Goal: Task Accomplishment & Management: Manage account settings

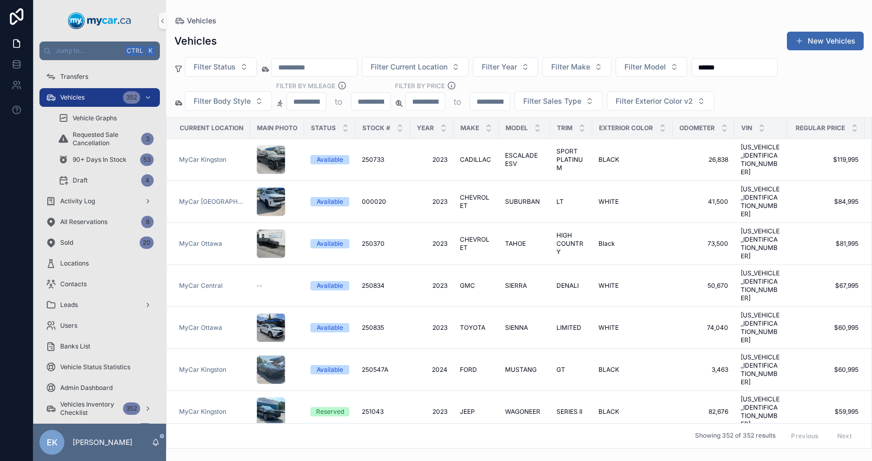
click at [280, 70] on input "scrollable content" at bounding box center [314, 67] width 85 height 15
paste input "**********"
type input "**********"
click at [789, 68] on input "******" at bounding box center [746, 67] width 85 height 15
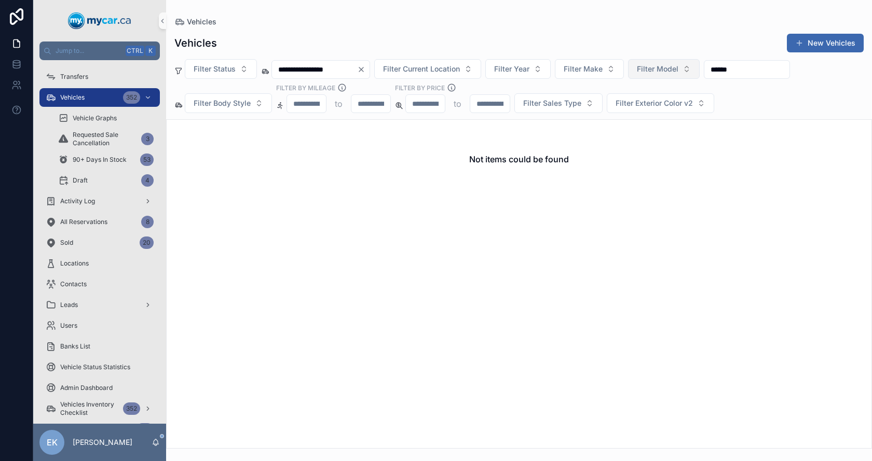
drag, startPoint x: 779, startPoint y: 69, endPoint x: 694, endPoint y: 72, distance: 84.6
click at [694, 72] on div "**********" at bounding box center [519, 86] width 706 height 54
click at [365, 69] on icon "Clear" at bounding box center [361, 69] width 8 height 8
click at [736, 70] on input "scrollable content" at bounding box center [734, 69] width 85 height 15
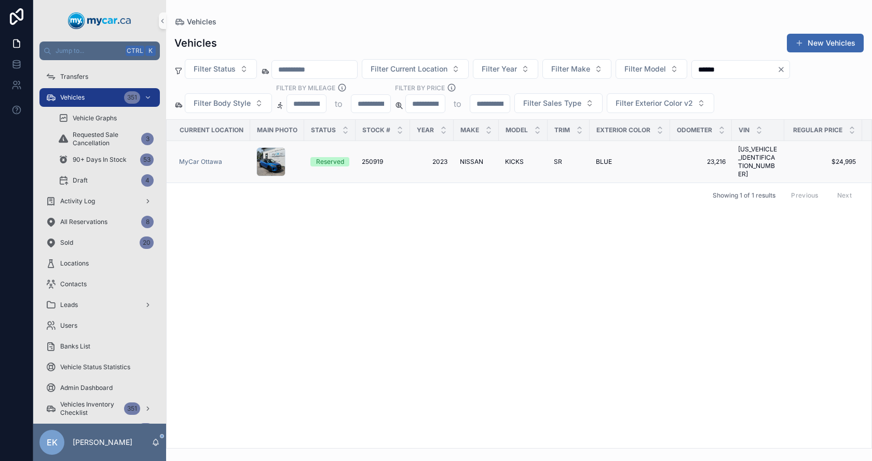
type input "******"
click at [376, 160] on span "250919" at bounding box center [372, 162] width 21 height 8
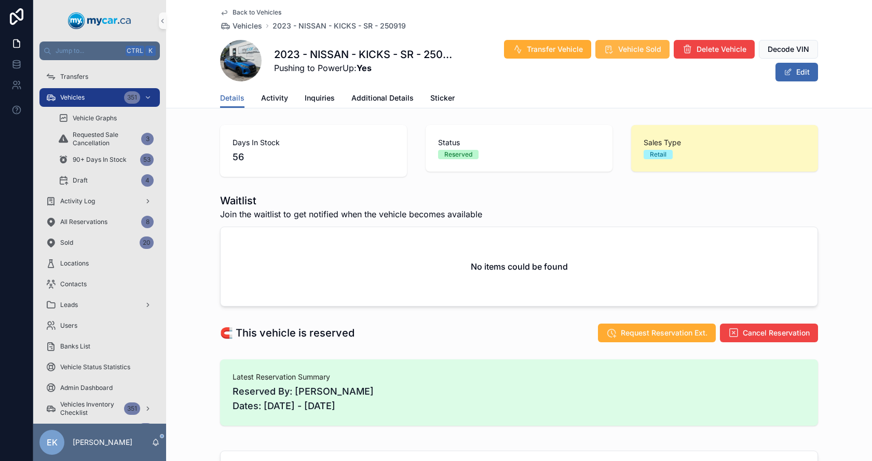
click at [639, 48] on span "Vehicle Sold" at bounding box center [639, 49] width 43 height 10
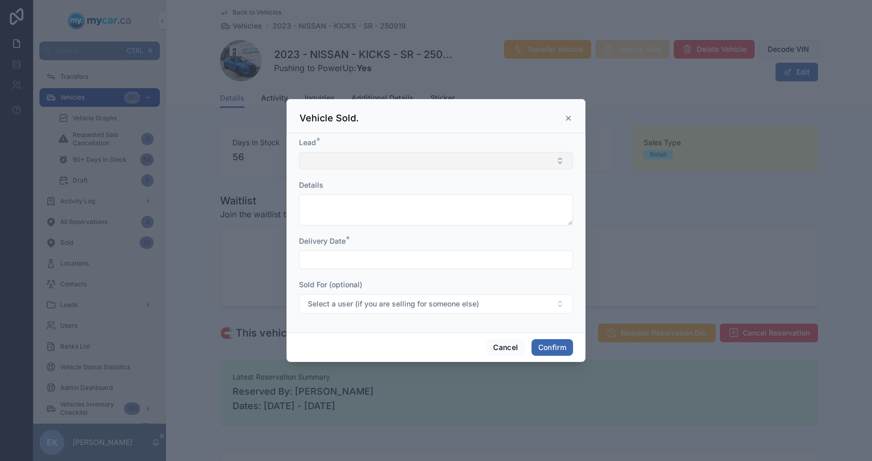
click at [336, 160] on button "Select Button" at bounding box center [436, 161] width 274 height 18
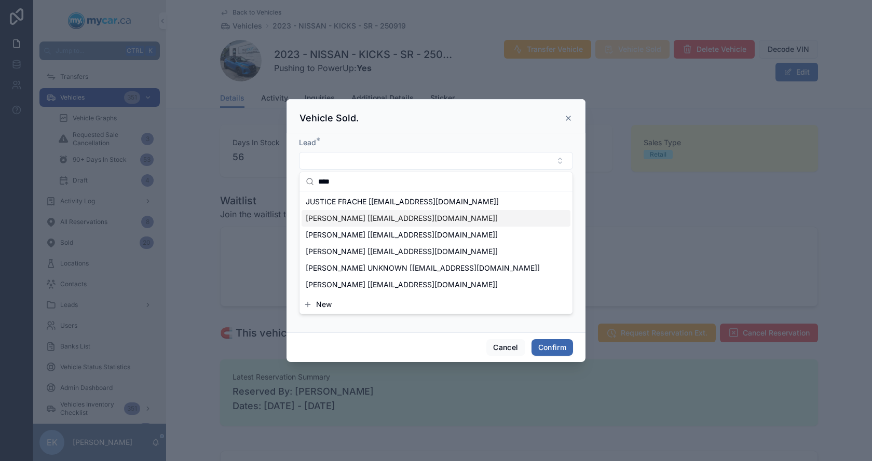
type input "****"
click at [332, 237] on span "[PERSON_NAME] [[EMAIL_ADDRESS][DOMAIN_NAME]]" at bounding box center [402, 235] width 192 height 10
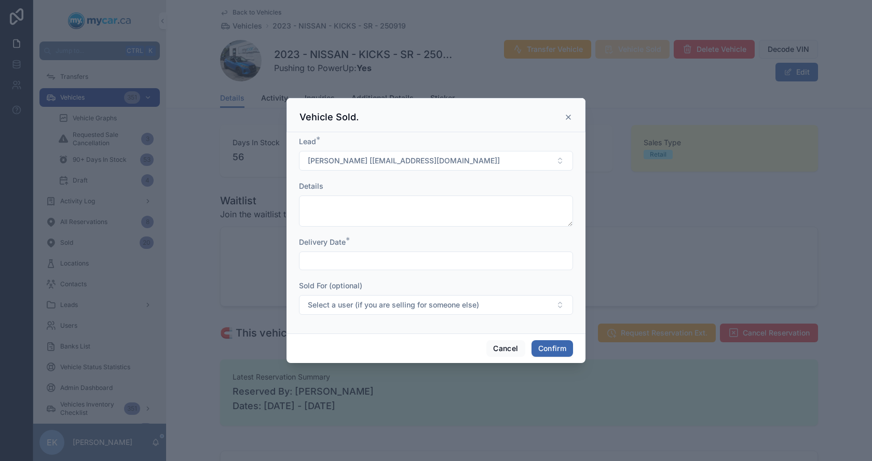
click at [339, 262] on input "text" at bounding box center [435, 261] width 273 height 15
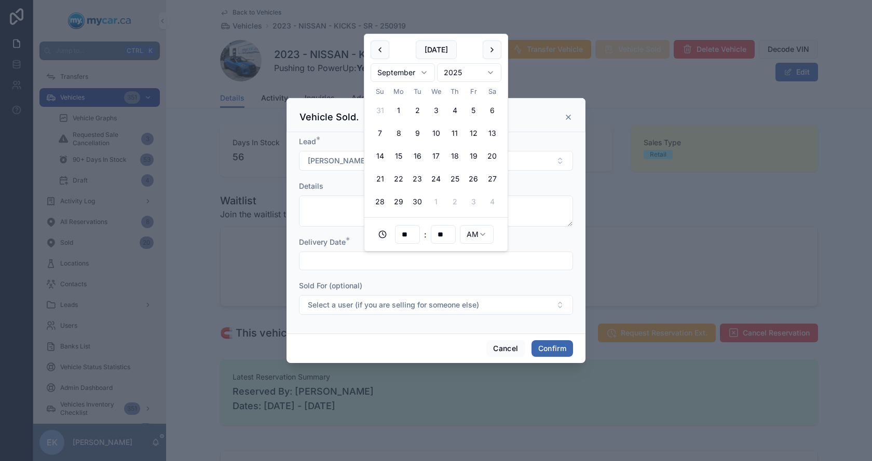
click at [493, 108] on button "6" at bounding box center [492, 110] width 19 height 19
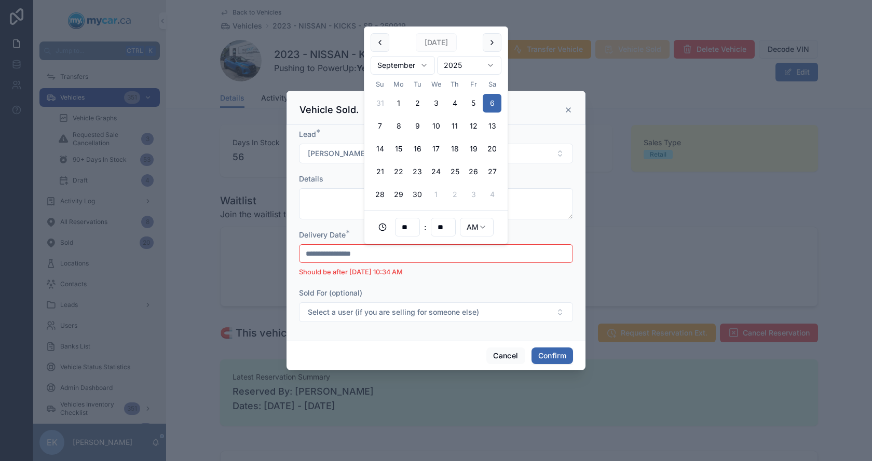
click at [486, 228] on html "Jump to... Ctrl K Transfers Vehicles 351 Vehicle Graphs Requested Sale Cancella…" at bounding box center [436, 230] width 872 height 461
type input "**********"
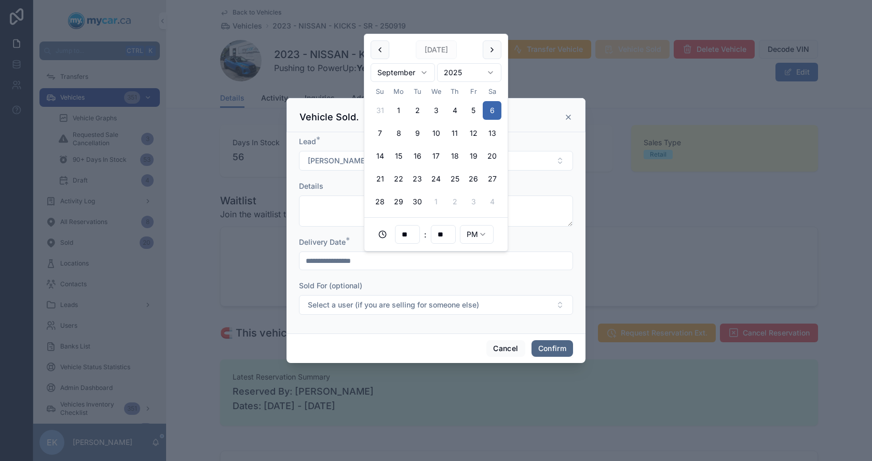
click at [549, 347] on button "Confirm" at bounding box center [552, 348] width 42 height 17
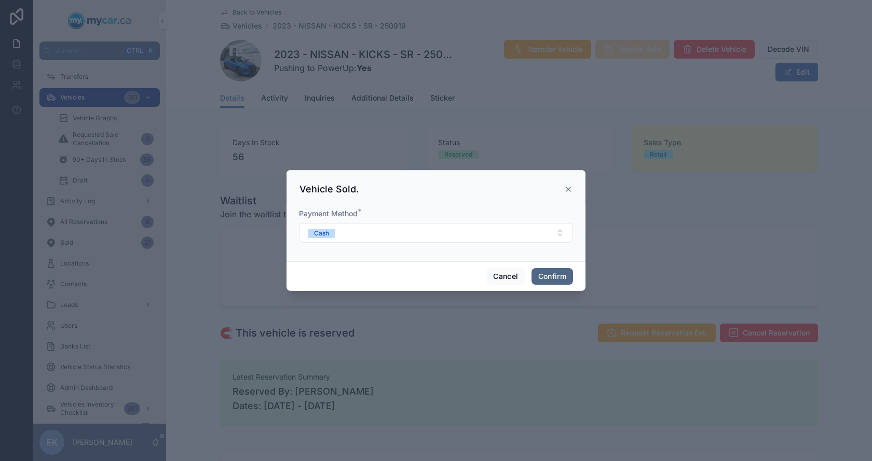
click at [553, 274] on button "Confirm" at bounding box center [552, 276] width 42 height 17
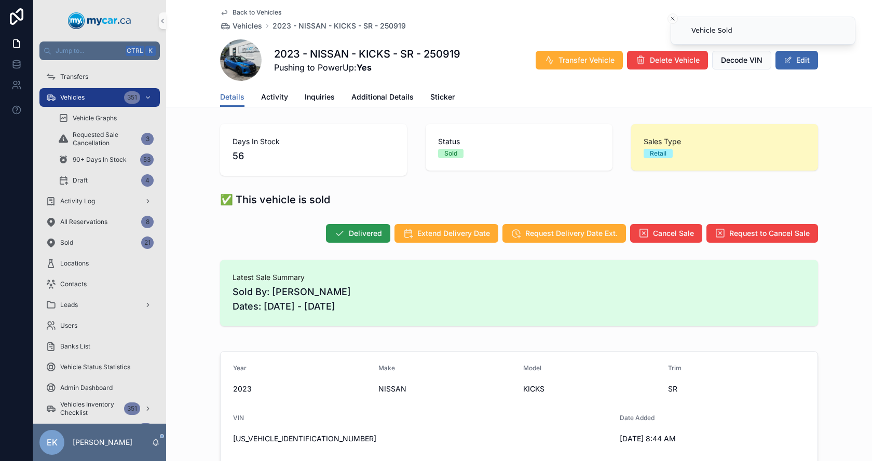
click at [337, 232] on icon "scrollable content" at bounding box center [339, 233] width 10 height 10
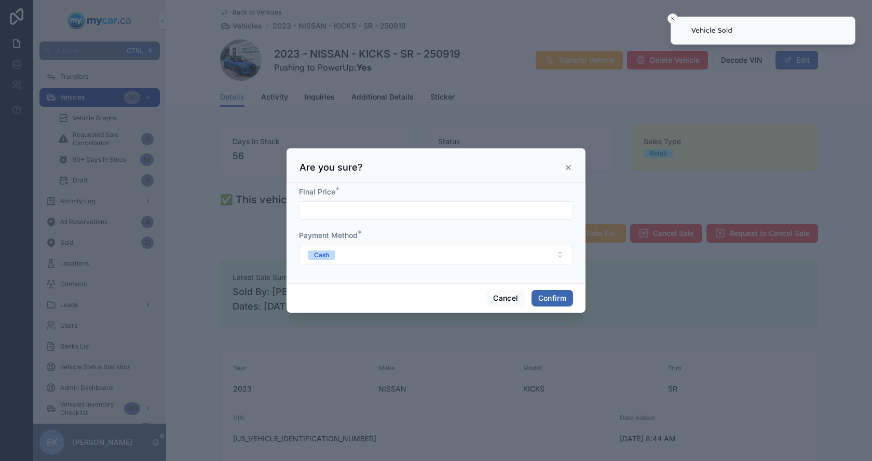
click at [330, 204] on input "text" at bounding box center [435, 210] width 273 height 15
type input "*****"
click at [553, 301] on button "Confirm" at bounding box center [552, 298] width 42 height 17
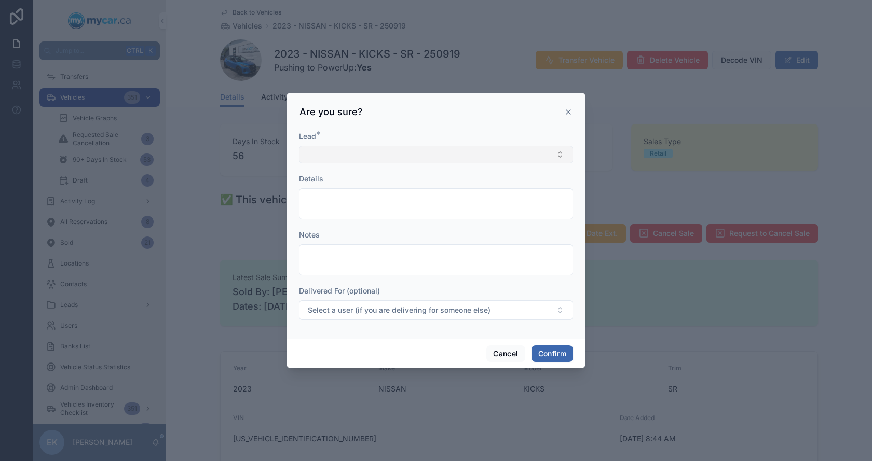
click at [362, 155] on button "Select Button" at bounding box center [436, 155] width 274 height 18
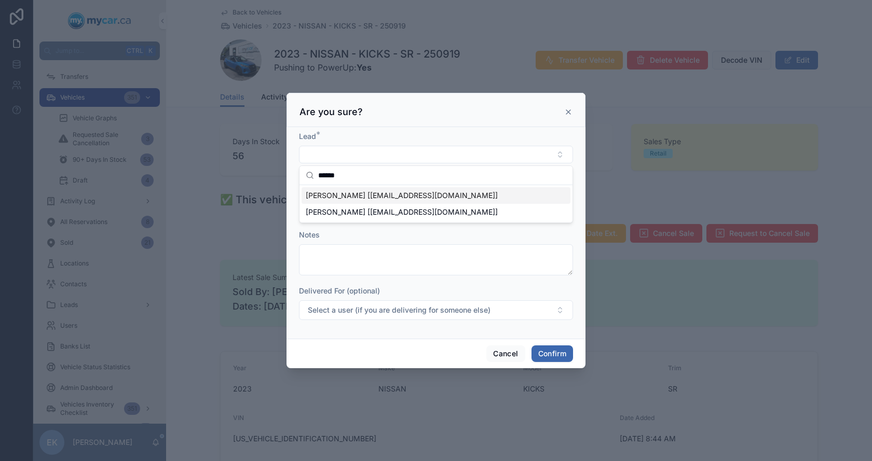
type input "******"
click at [356, 196] on span "[PERSON_NAME] [[EMAIL_ADDRESS][DOMAIN_NAME]]" at bounding box center [402, 195] width 192 height 10
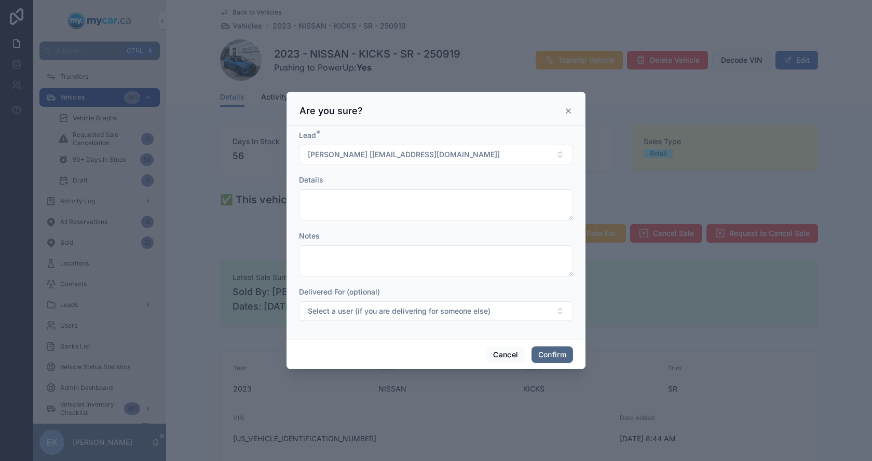
click at [555, 357] on button "Confirm" at bounding box center [552, 355] width 42 height 17
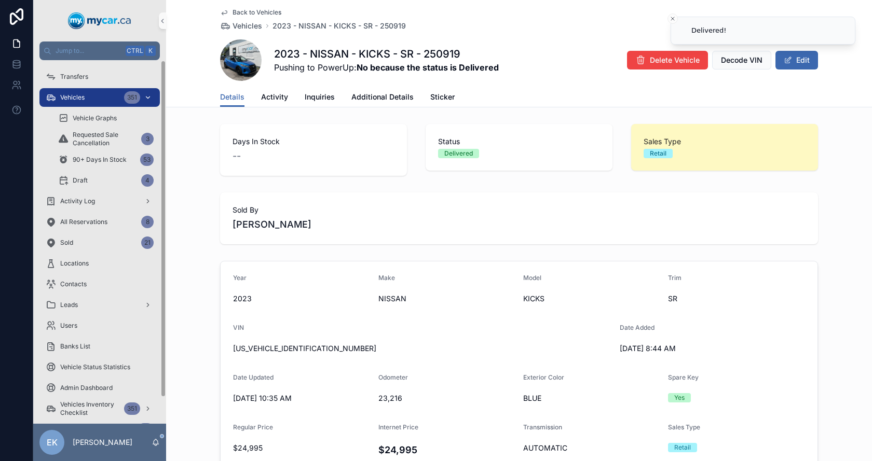
click at [80, 89] on div "Vehicles 351" at bounding box center [100, 97] width 108 height 17
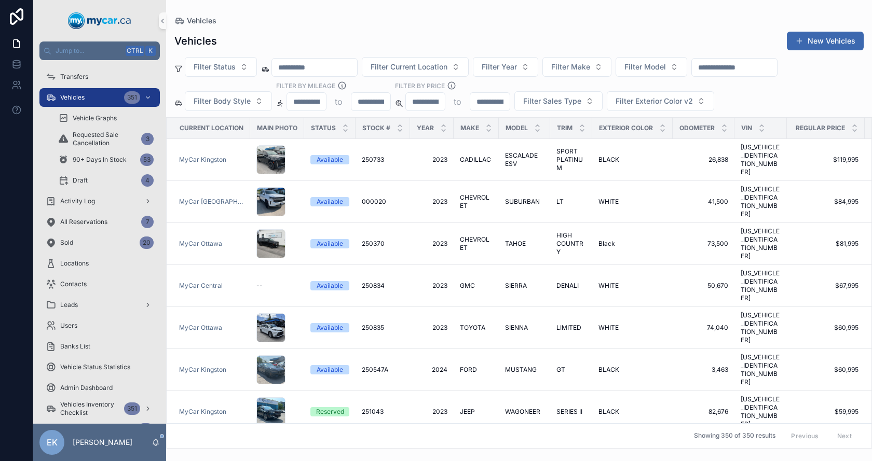
click at [777, 69] on input "scrollable content" at bounding box center [734, 67] width 85 height 15
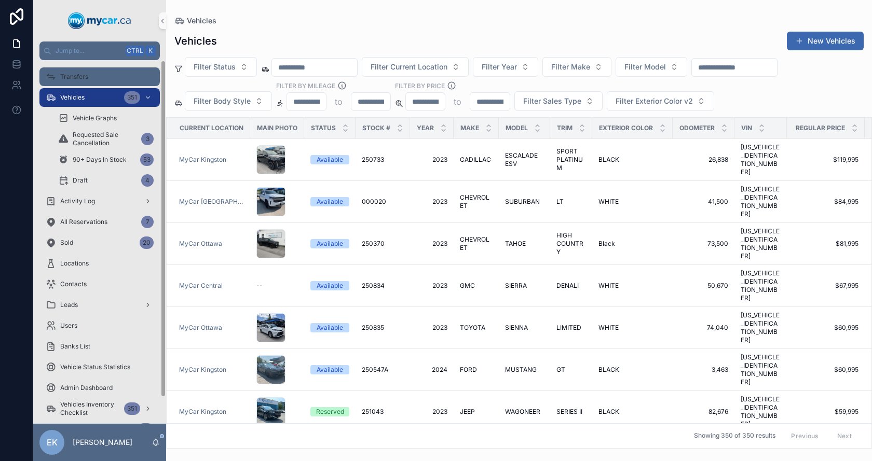
click at [77, 79] on span "Transfers" at bounding box center [74, 77] width 28 height 8
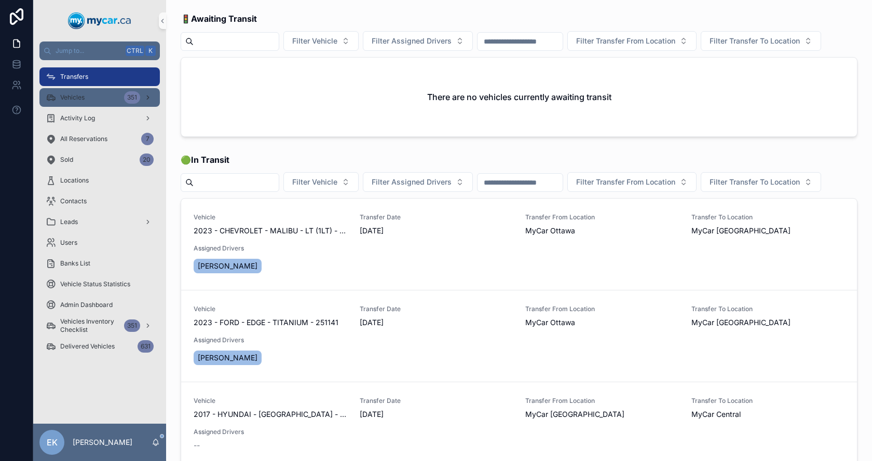
click at [68, 91] on div "Vehicles 351" at bounding box center [100, 97] width 108 height 17
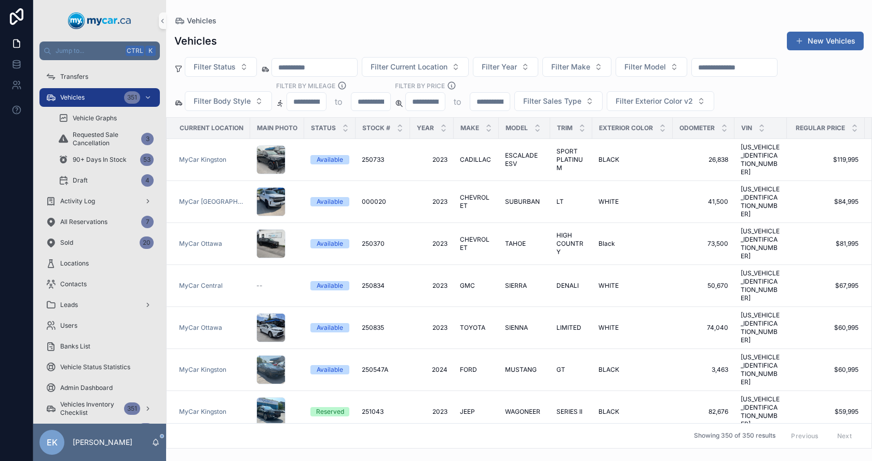
click at [748, 70] on input "scrollable content" at bounding box center [734, 67] width 85 height 15
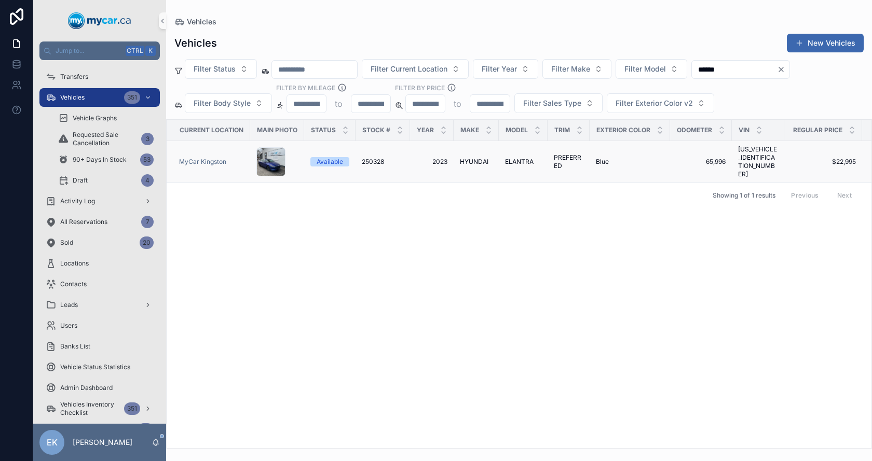
type input "******"
click at [475, 159] on span "HYUNDAI" at bounding box center [474, 162] width 29 height 8
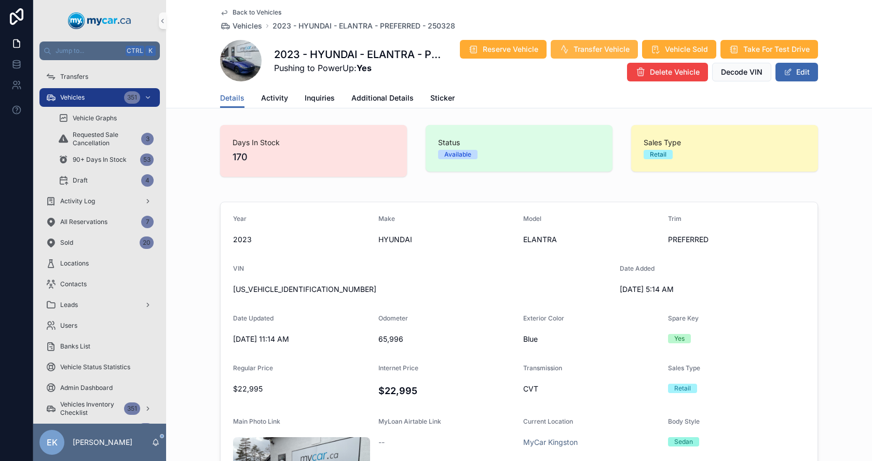
click at [586, 50] on span "Transfer Vehicle" at bounding box center [601, 49] width 56 height 10
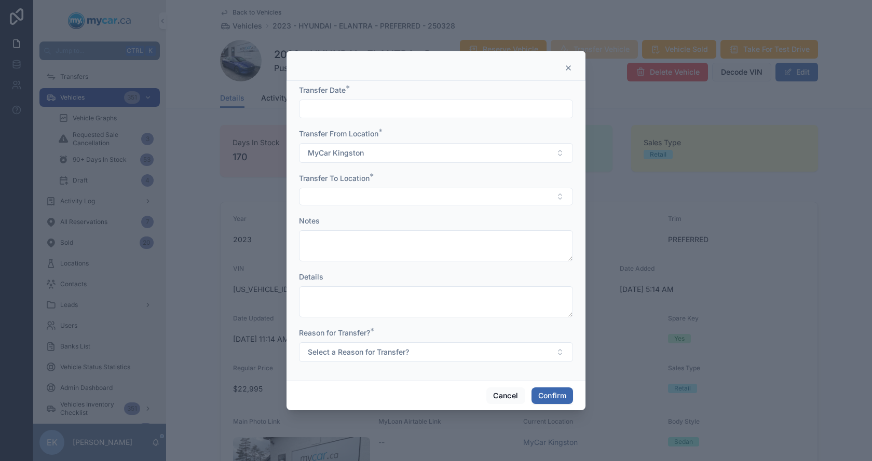
click at [348, 109] on input "text" at bounding box center [435, 109] width 273 height 15
click at [492, 194] on button "6" at bounding box center [492, 195] width 19 height 19
type input "********"
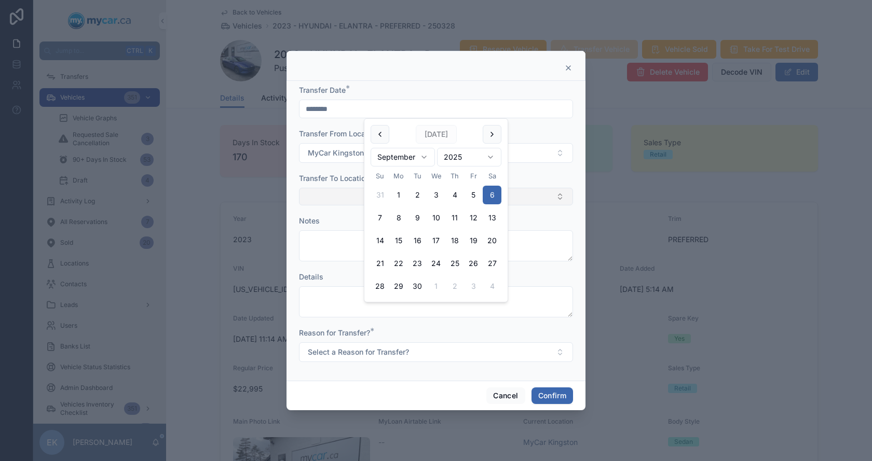
click at [342, 196] on button "Select Button" at bounding box center [436, 197] width 274 height 18
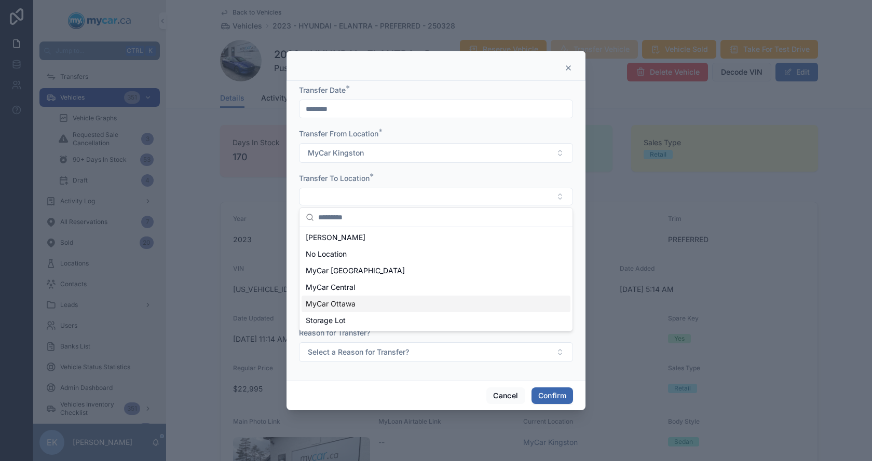
click at [326, 304] on span "MyCar Ottawa" at bounding box center [331, 304] width 50 height 10
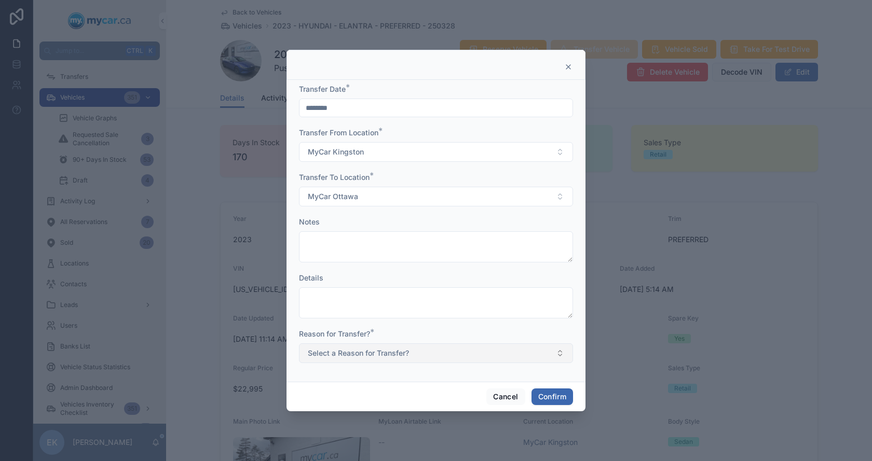
click at [389, 356] on span "Select a Reason for Transfer?" at bounding box center [358, 353] width 101 height 10
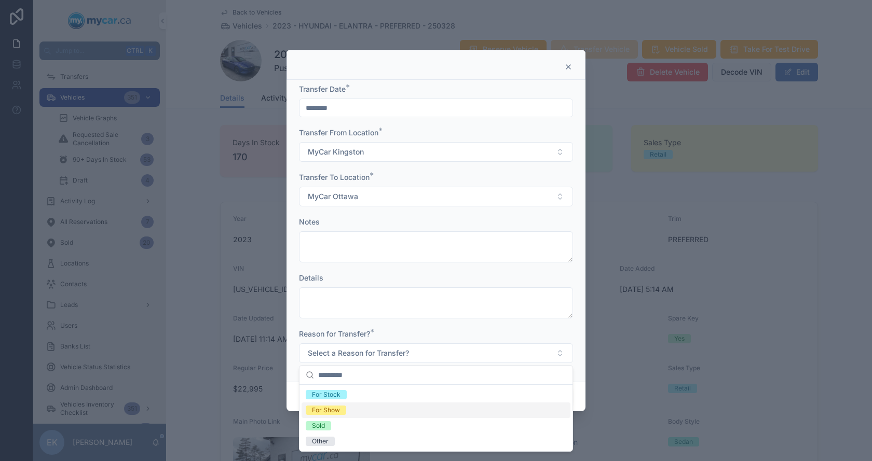
click at [335, 412] on div "For Show" at bounding box center [326, 410] width 28 height 9
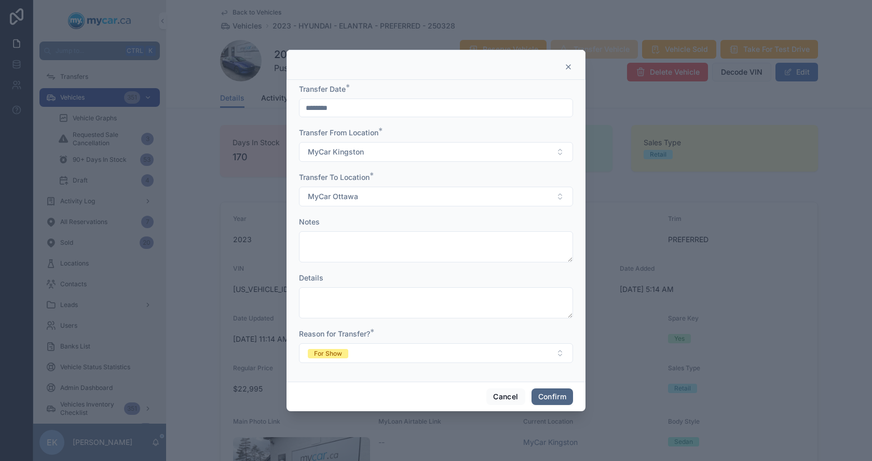
click at [548, 398] on button "Confirm" at bounding box center [552, 397] width 42 height 17
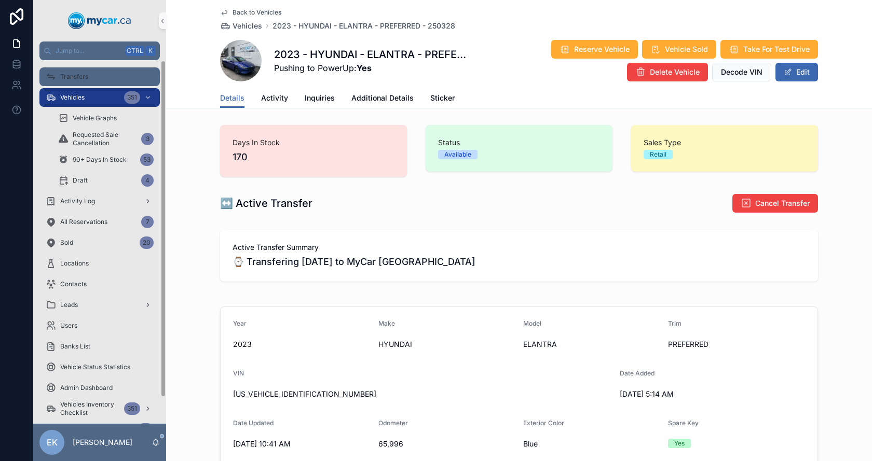
click at [71, 80] on span "Transfers" at bounding box center [74, 77] width 28 height 8
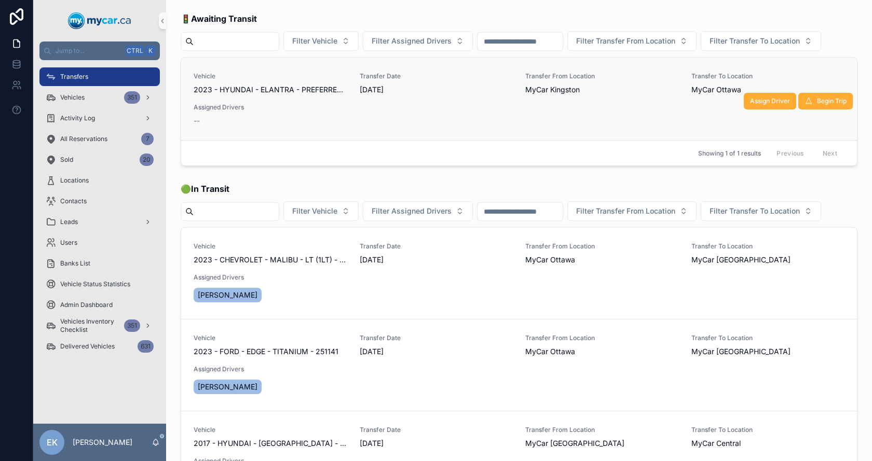
click at [297, 95] on span "2023 - HYUNDAI - ELANTRA - PREFERRED - 250328" at bounding box center [271, 90] width 154 height 10
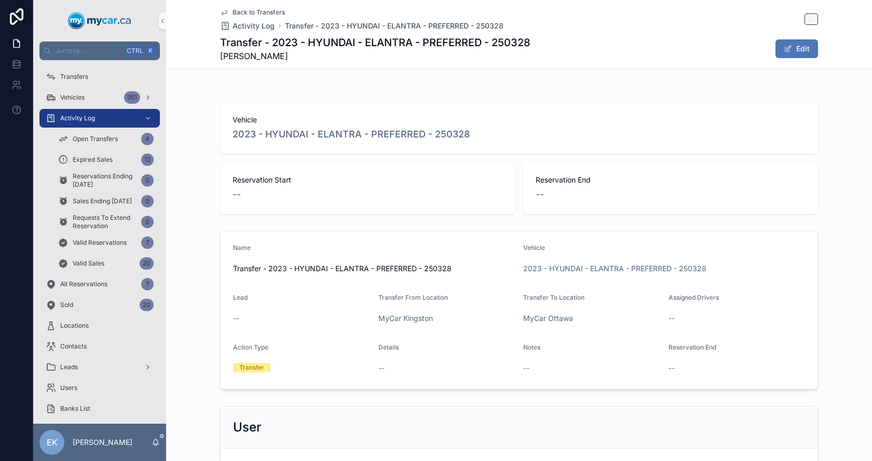
click at [785, 48] on span "scrollable content" at bounding box center [788, 49] width 8 height 8
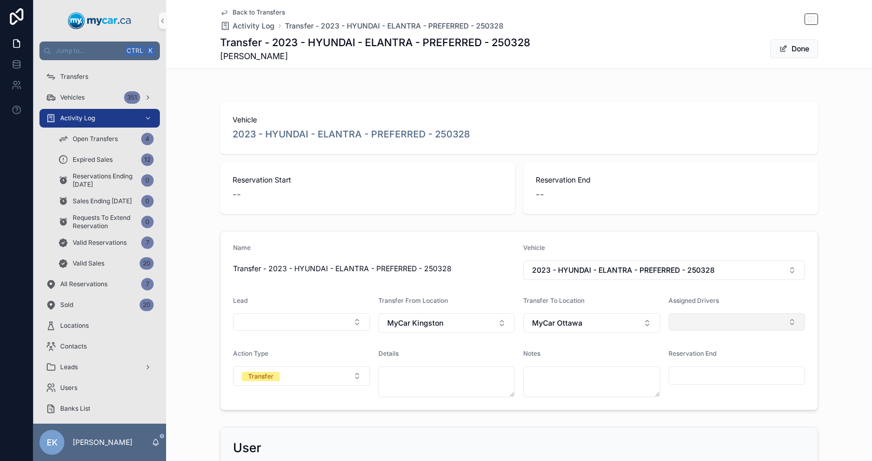
click at [793, 324] on button "Select Button" at bounding box center [736, 322] width 137 height 18
type input "****"
click at [693, 362] on span "[PERSON_NAME]" at bounding box center [701, 363] width 60 height 10
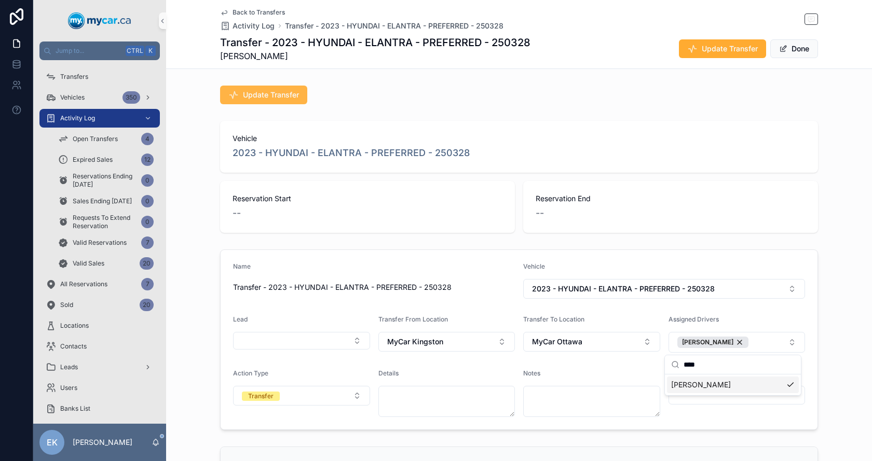
click at [271, 99] on span "Update Transfer" at bounding box center [271, 95] width 56 height 10
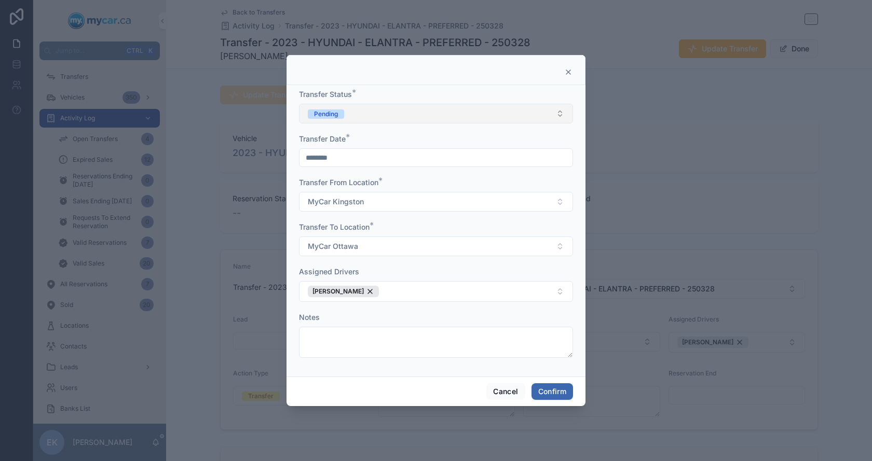
click at [358, 115] on button "Pending" at bounding box center [436, 114] width 274 height 20
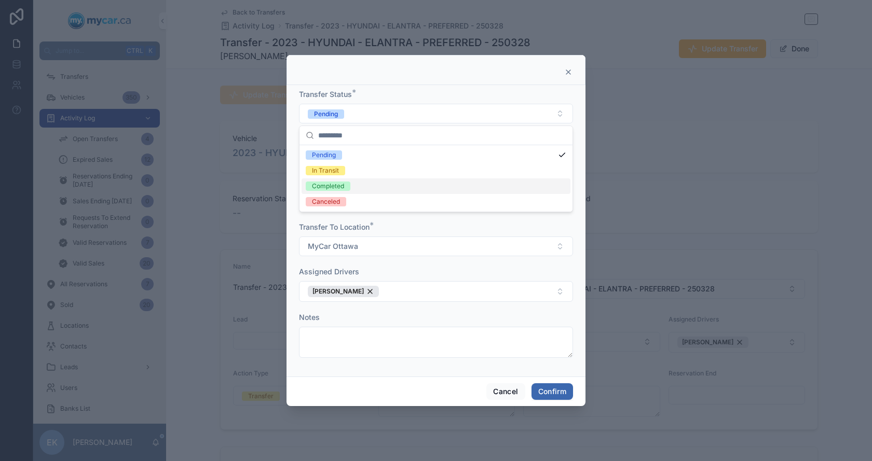
click at [327, 184] on div "Completed" at bounding box center [328, 186] width 32 height 9
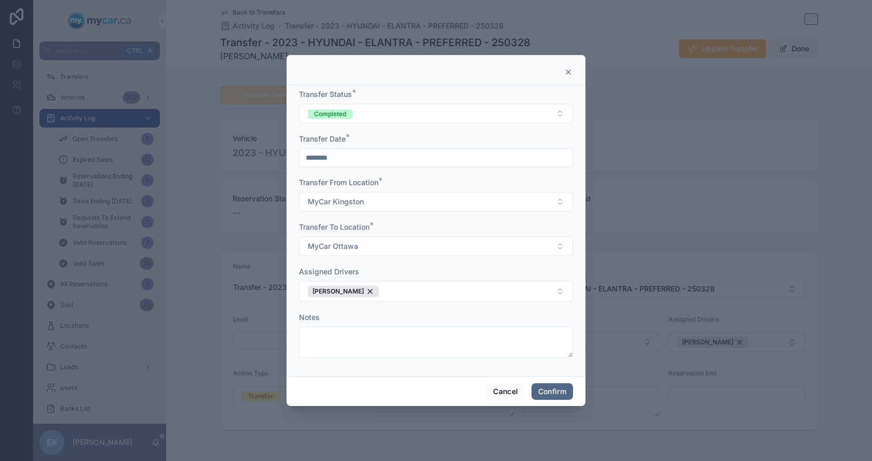
click at [558, 393] on button "Confirm" at bounding box center [552, 391] width 42 height 17
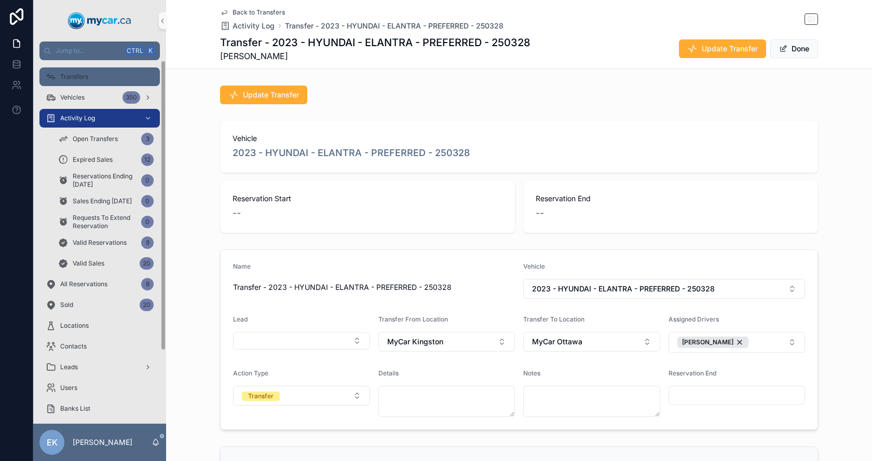
click at [65, 77] on span "Transfers" at bounding box center [74, 77] width 28 height 8
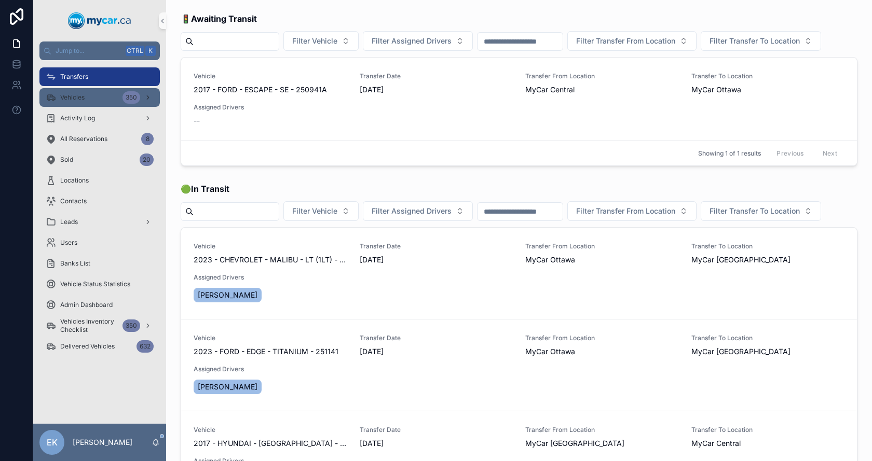
click at [70, 97] on span "Vehicles" at bounding box center [72, 97] width 24 height 8
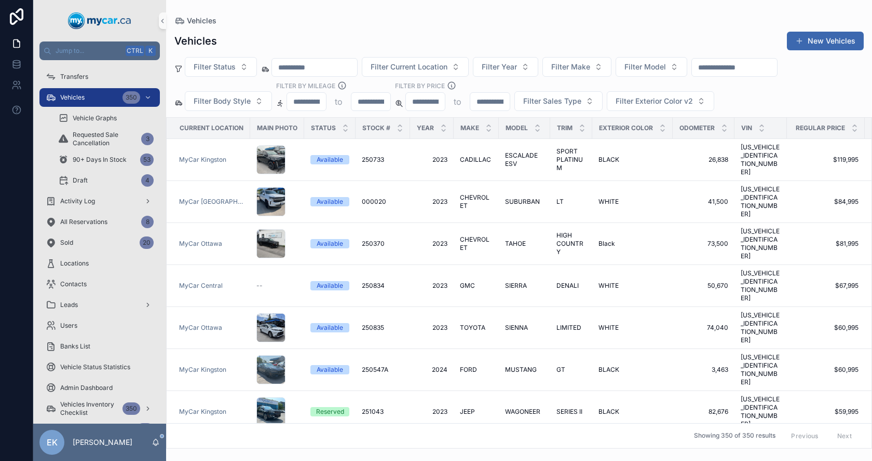
click at [745, 72] on input "scrollable content" at bounding box center [734, 67] width 85 height 15
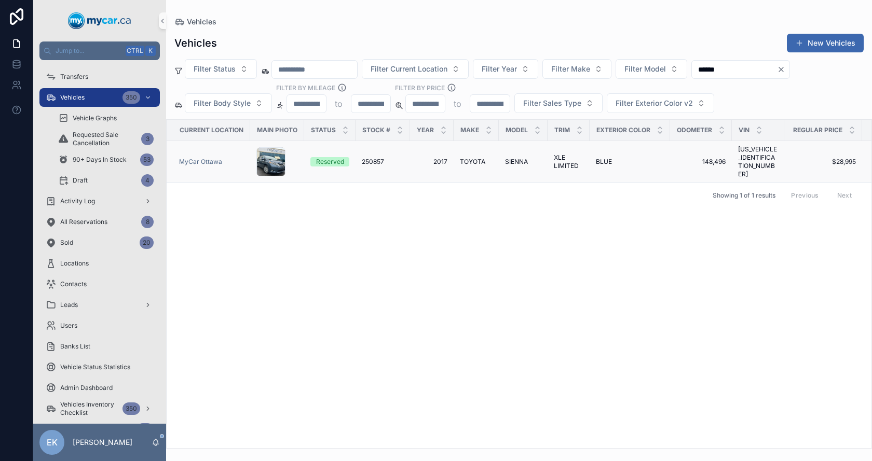
type input "******"
click at [470, 165] on td "TOYOTA TOYOTA" at bounding box center [476, 162] width 45 height 42
click at [472, 161] on span "TOYOTA" at bounding box center [472, 162] width 25 height 8
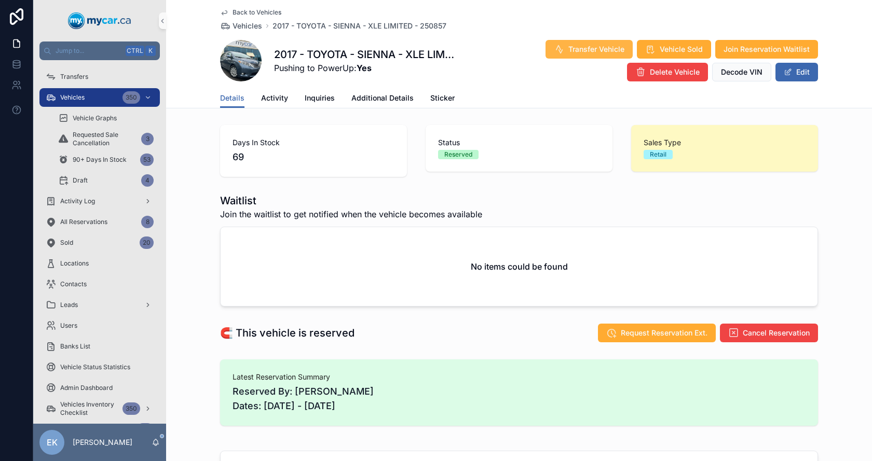
click at [574, 47] on span "Transfer Vehicle" at bounding box center [596, 49] width 56 height 10
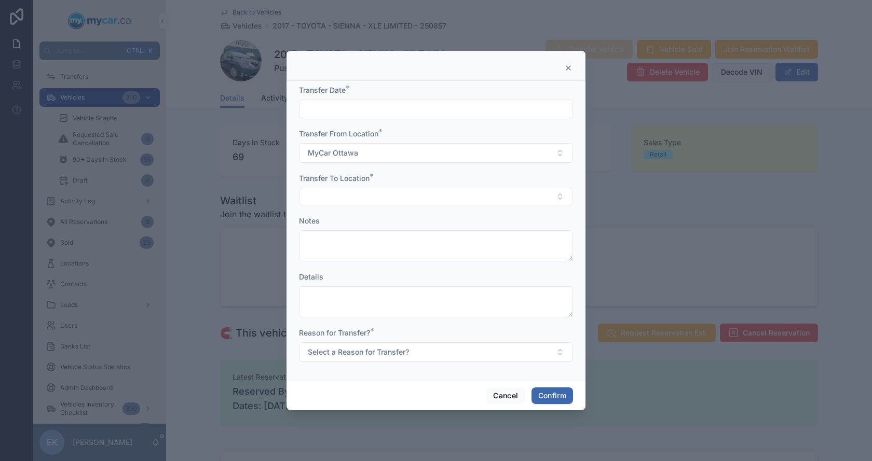
click at [361, 111] on input "text" at bounding box center [435, 109] width 273 height 15
click at [492, 195] on button "6" at bounding box center [492, 195] width 19 height 19
type input "********"
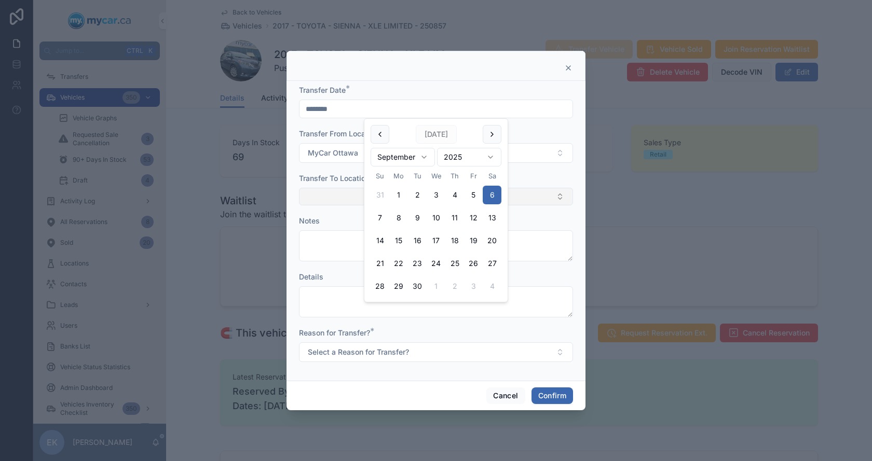
click at [336, 189] on button "Select Button" at bounding box center [436, 197] width 274 height 18
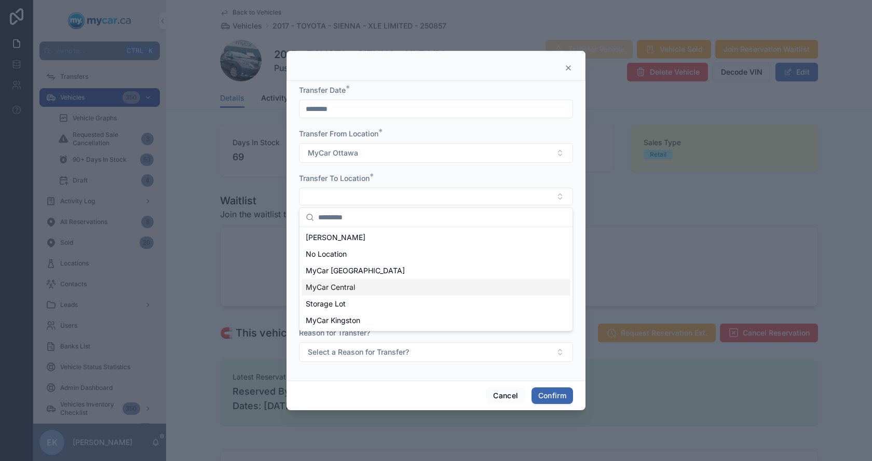
click at [338, 291] on span "MyCar Central" at bounding box center [330, 287] width 49 height 10
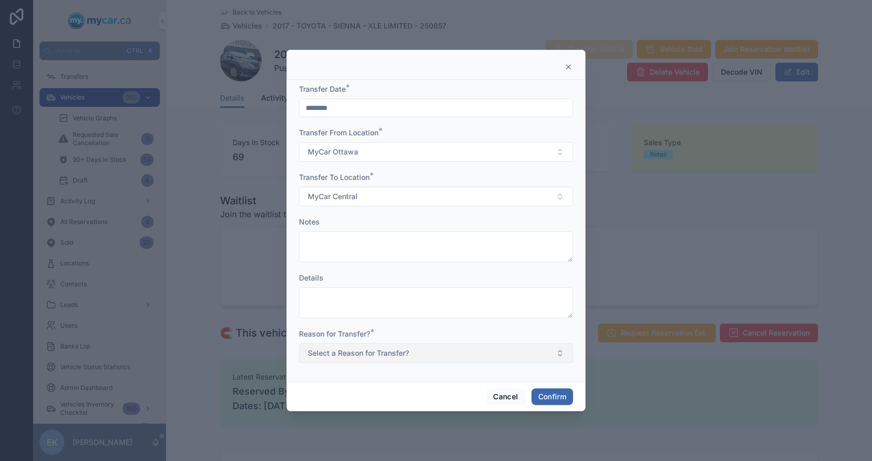
click at [387, 352] on span "Select a Reason for Transfer?" at bounding box center [358, 353] width 101 height 10
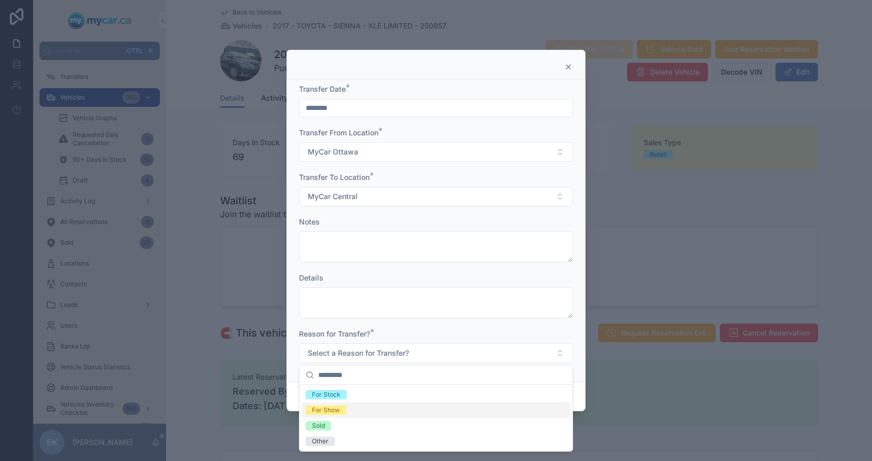
drag, startPoint x: 331, startPoint y: 412, endPoint x: 403, endPoint y: 415, distance: 72.2
click at [339, 418] on div "For Stock For Show Sold Other" at bounding box center [436, 418] width 269 height 62
click at [329, 408] on div "For Show" at bounding box center [326, 410] width 28 height 9
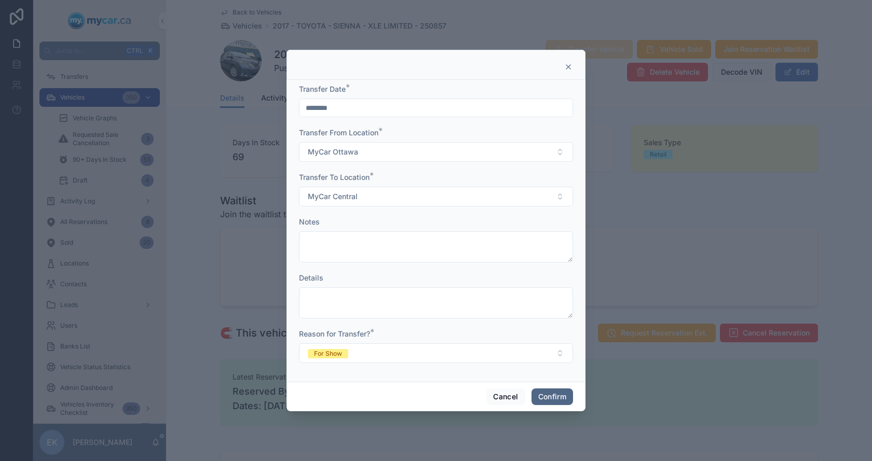
click at [559, 393] on button "Confirm" at bounding box center [552, 397] width 42 height 17
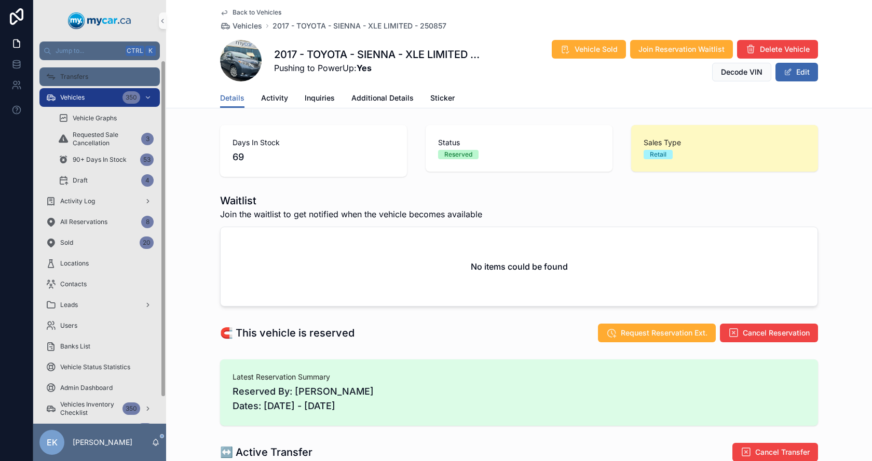
click at [65, 73] on span "Transfers" at bounding box center [74, 77] width 28 height 8
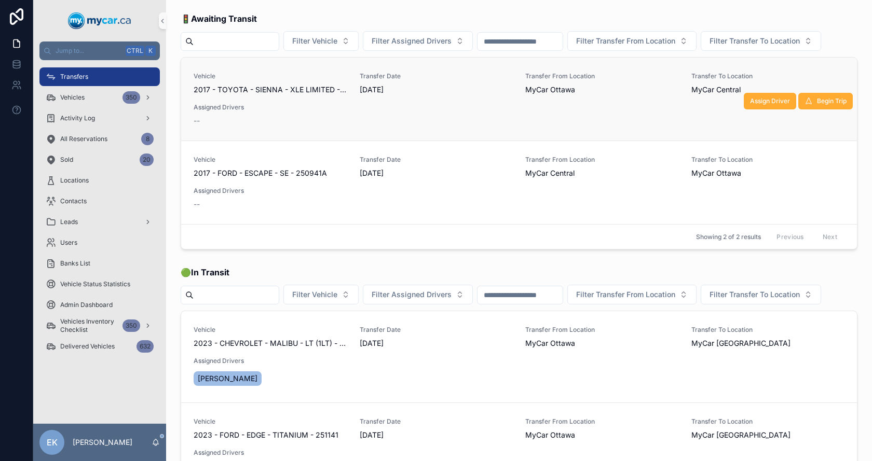
click at [218, 125] on div "Vehicle 2017 - TOYOTA - SIENNA - XLE LIMITED - 250857 Transfer Date [DATE] Tran…" at bounding box center [519, 99] width 651 height 54
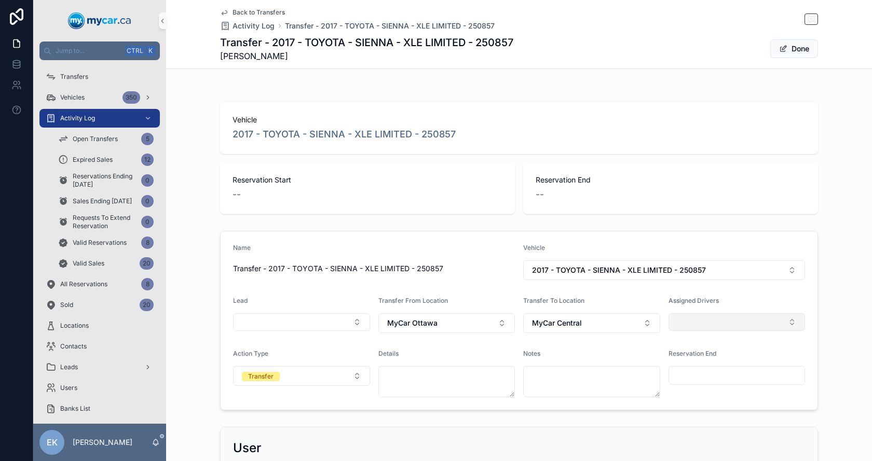
click at [779, 323] on button "Select Button" at bounding box center [736, 322] width 137 height 18
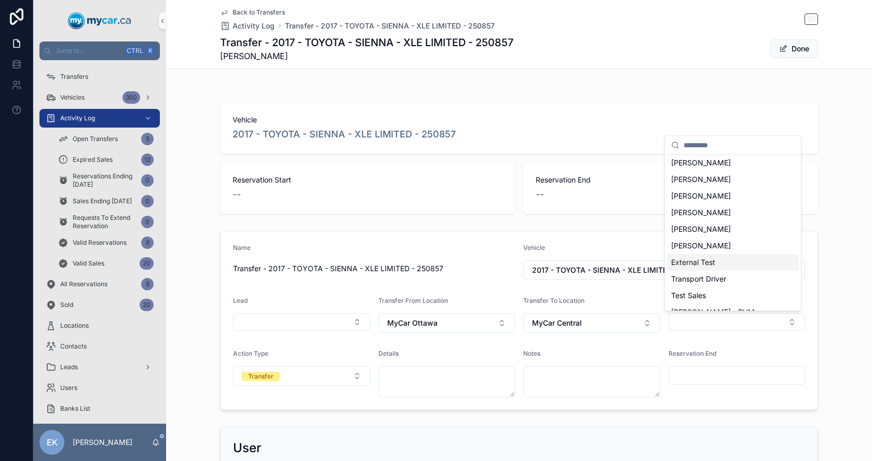
scroll to position [52, 0]
click at [702, 258] on span "Transport Driver" at bounding box center [698, 263] width 55 height 10
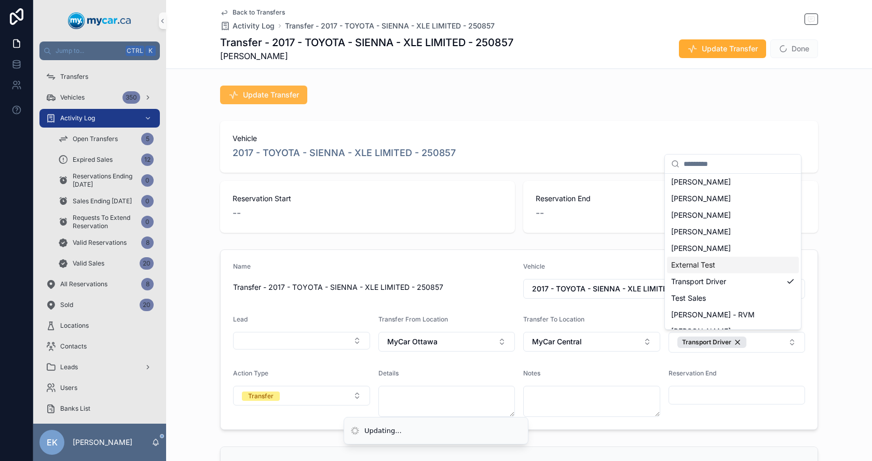
click at [265, 103] on button "Update Transfer" at bounding box center [263, 95] width 87 height 19
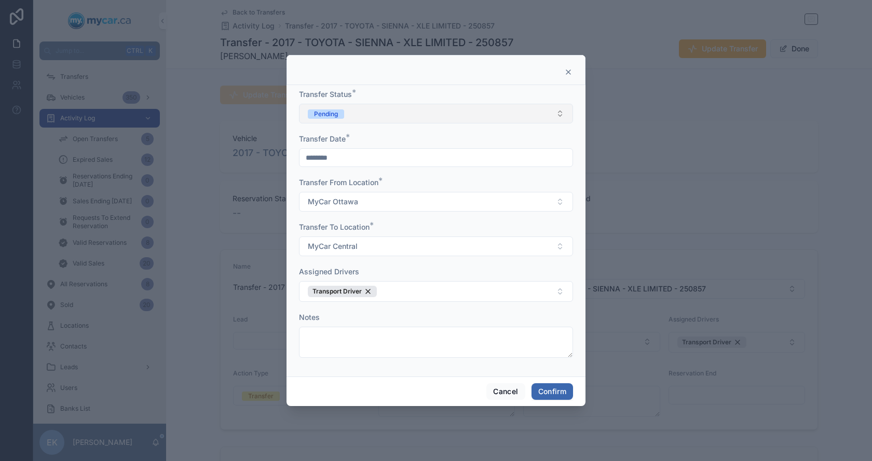
click at [343, 111] on span "Pending" at bounding box center [326, 113] width 36 height 9
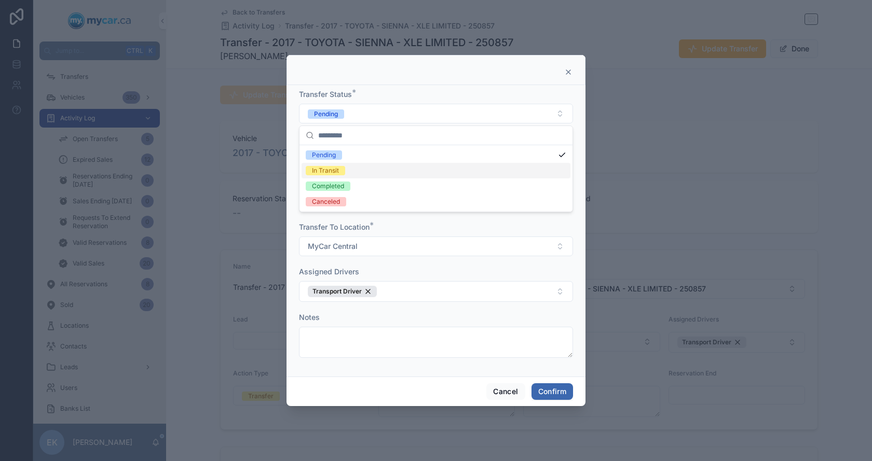
click at [332, 170] on div "In Transit" at bounding box center [325, 170] width 27 height 9
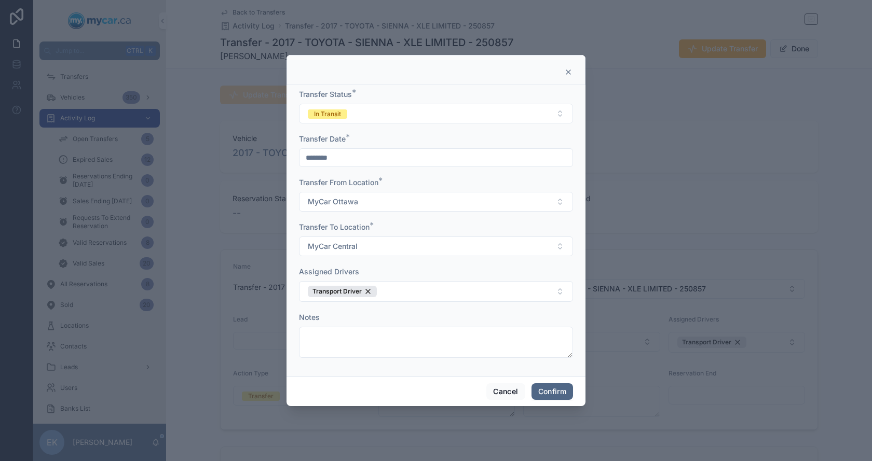
click at [551, 390] on button "Confirm" at bounding box center [552, 391] width 42 height 17
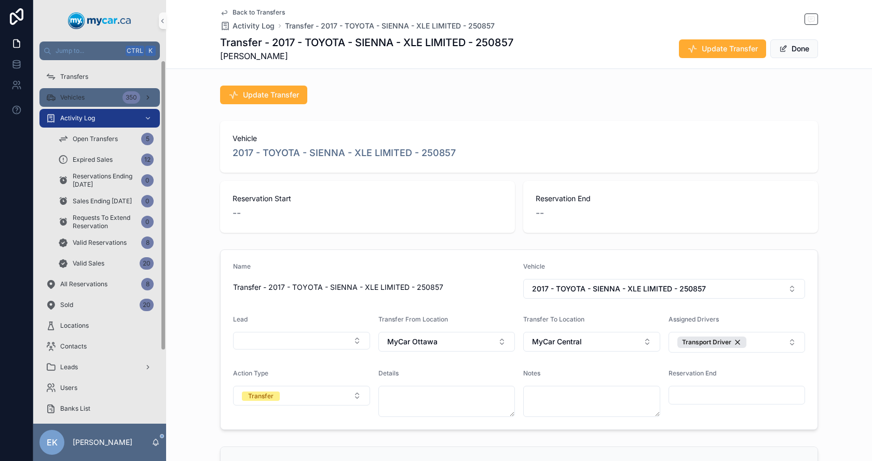
click at [75, 101] on span "Vehicles" at bounding box center [72, 97] width 24 height 8
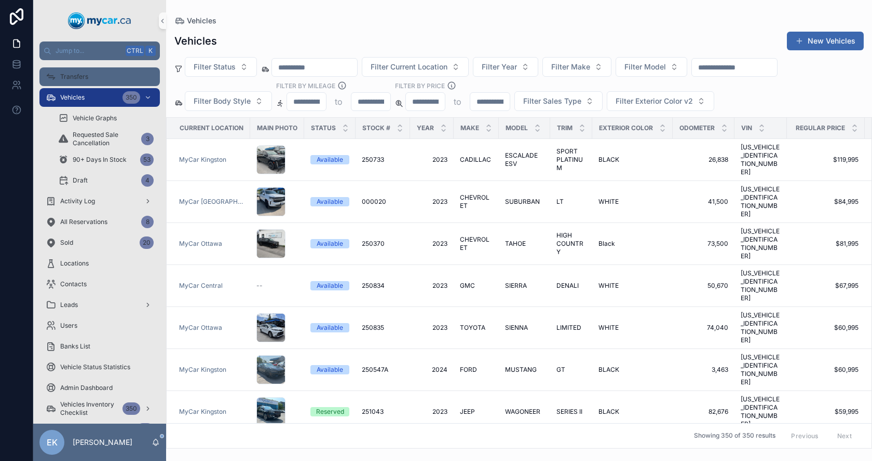
click at [74, 79] on span "Transfers" at bounding box center [74, 77] width 28 height 8
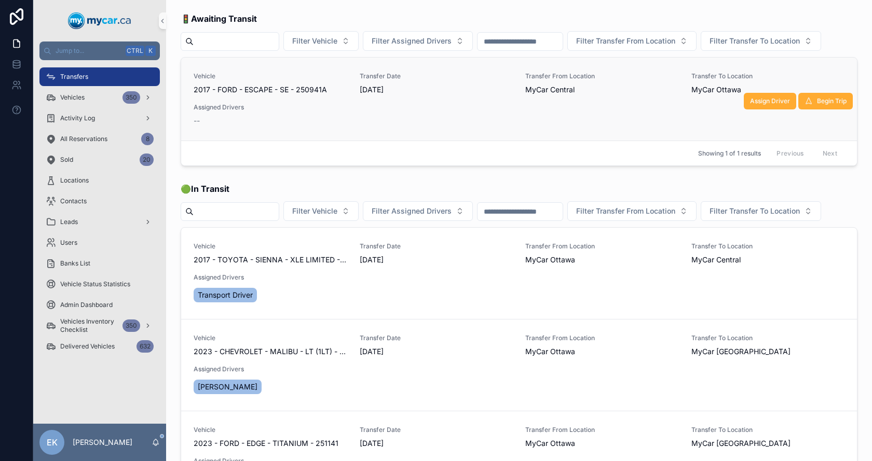
click at [263, 95] on span "2017 - FORD - ESCAPE - SE - 250941A" at bounding box center [260, 90] width 133 height 10
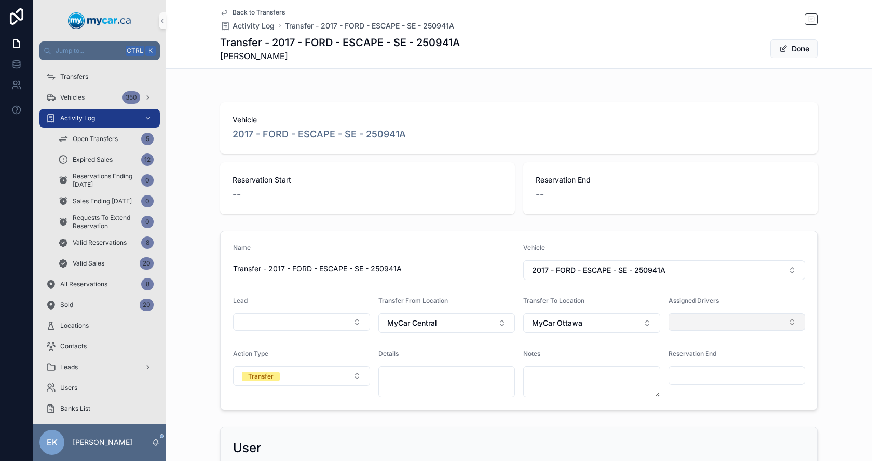
click at [788, 323] on button "Select Button" at bounding box center [736, 322] width 137 height 18
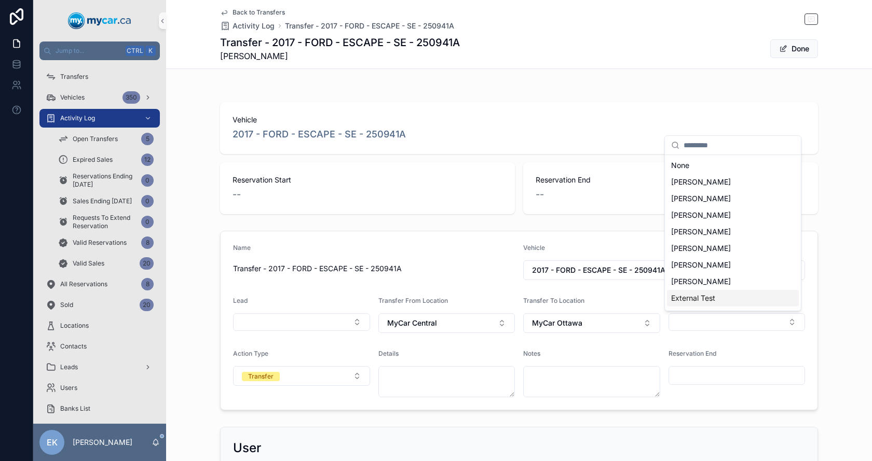
scroll to position [52, 0]
click at [708, 265] on span "Transport Driver" at bounding box center [698, 263] width 55 height 10
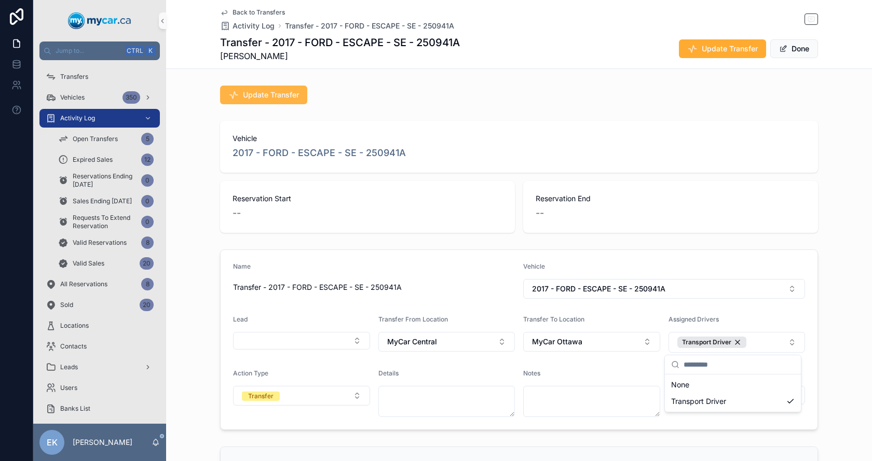
click at [282, 95] on span "Update Transfer" at bounding box center [271, 95] width 56 height 10
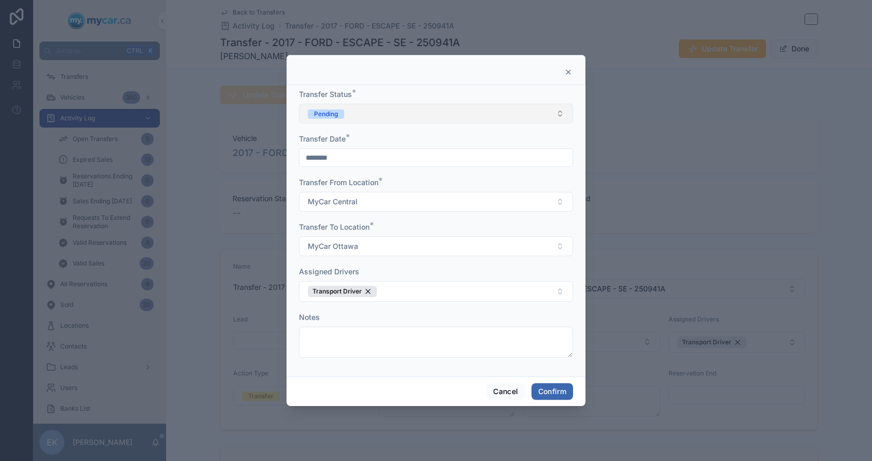
click at [329, 108] on button "Pending" at bounding box center [436, 114] width 274 height 20
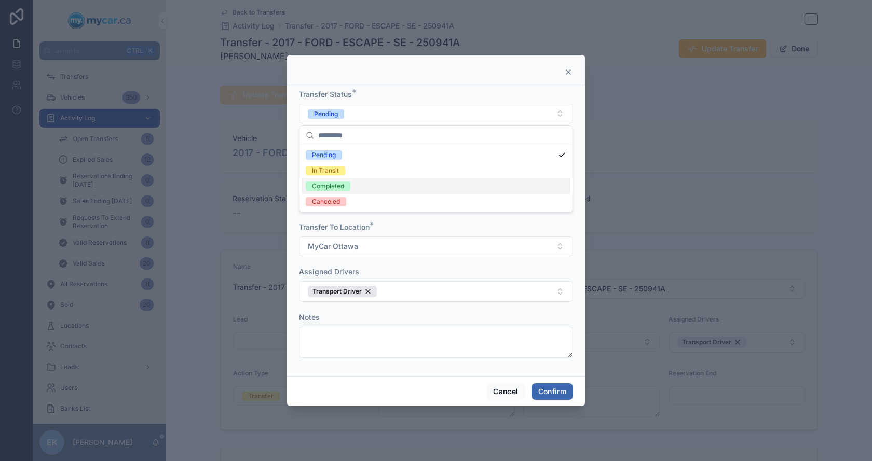
click at [332, 188] on div "Completed" at bounding box center [328, 186] width 32 height 9
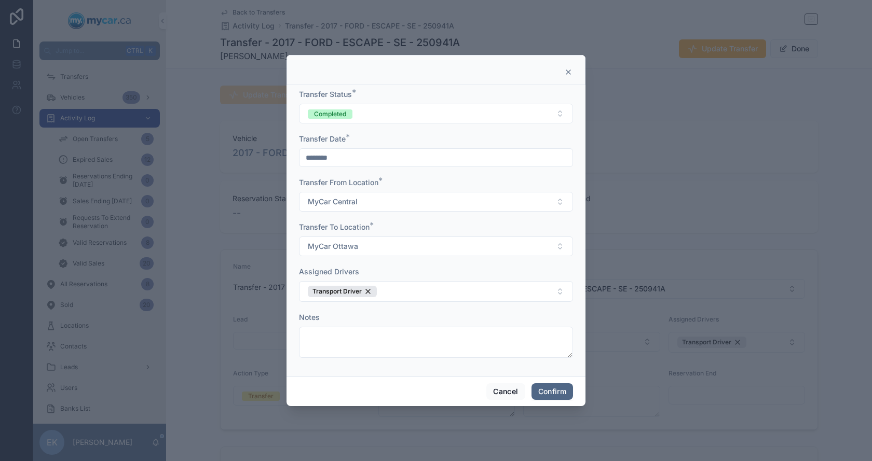
click at [550, 392] on button "Confirm" at bounding box center [552, 391] width 42 height 17
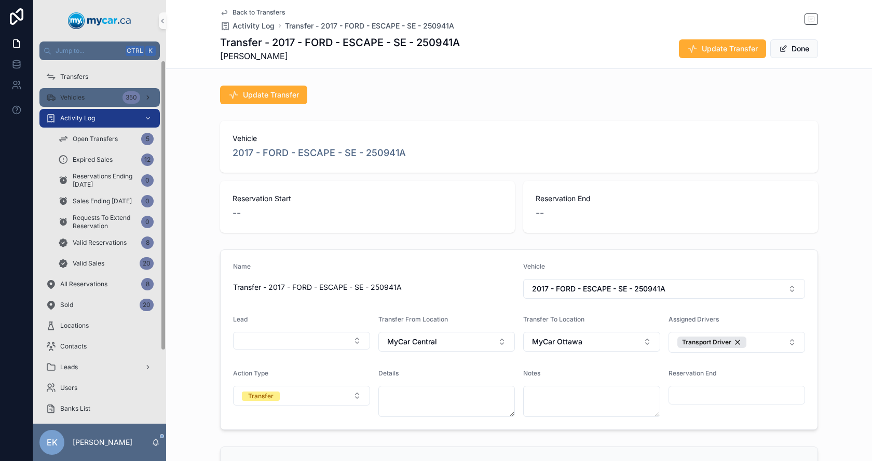
click at [83, 100] on span "Vehicles" at bounding box center [72, 97] width 24 height 8
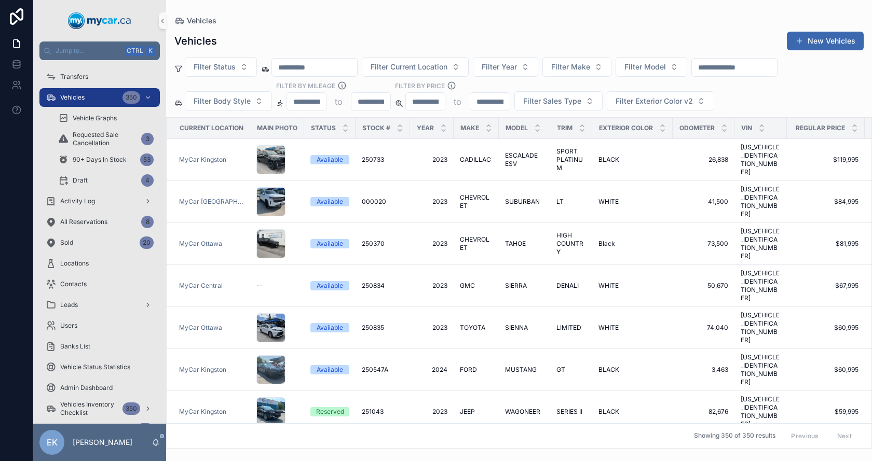
drag, startPoint x: 750, startPoint y: 69, endPoint x: 761, endPoint y: 51, distance: 21.0
click at [751, 67] on input "scrollable content" at bounding box center [734, 67] width 85 height 15
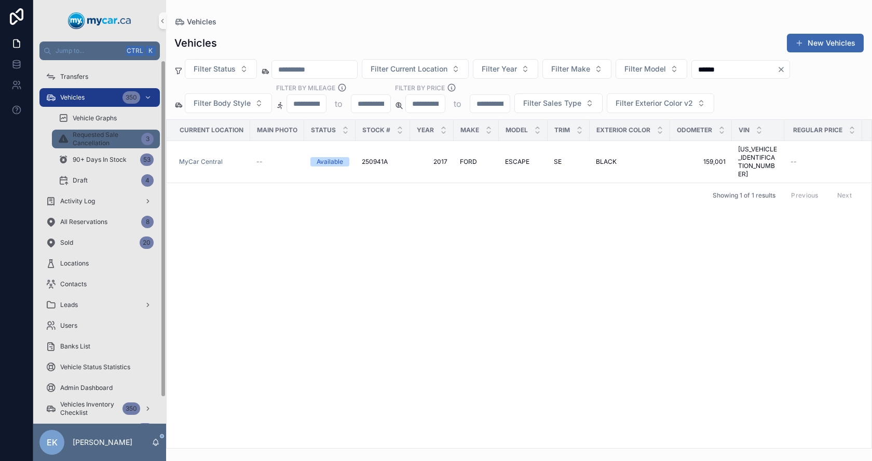
type input "******"
click at [74, 100] on span "Vehicles" at bounding box center [72, 97] width 24 height 8
